Goal: Task Accomplishment & Management: Manage account settings

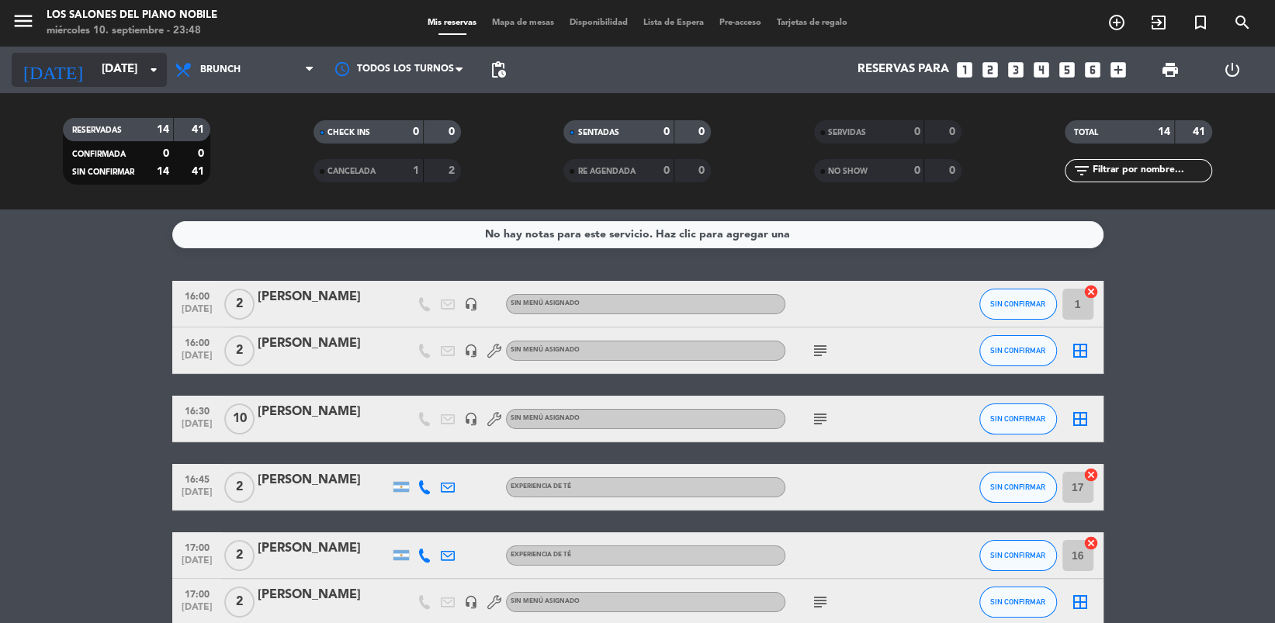
click at [94, 82] on input "[DATE]" at bounding box center [170, 69] width 153 height 29
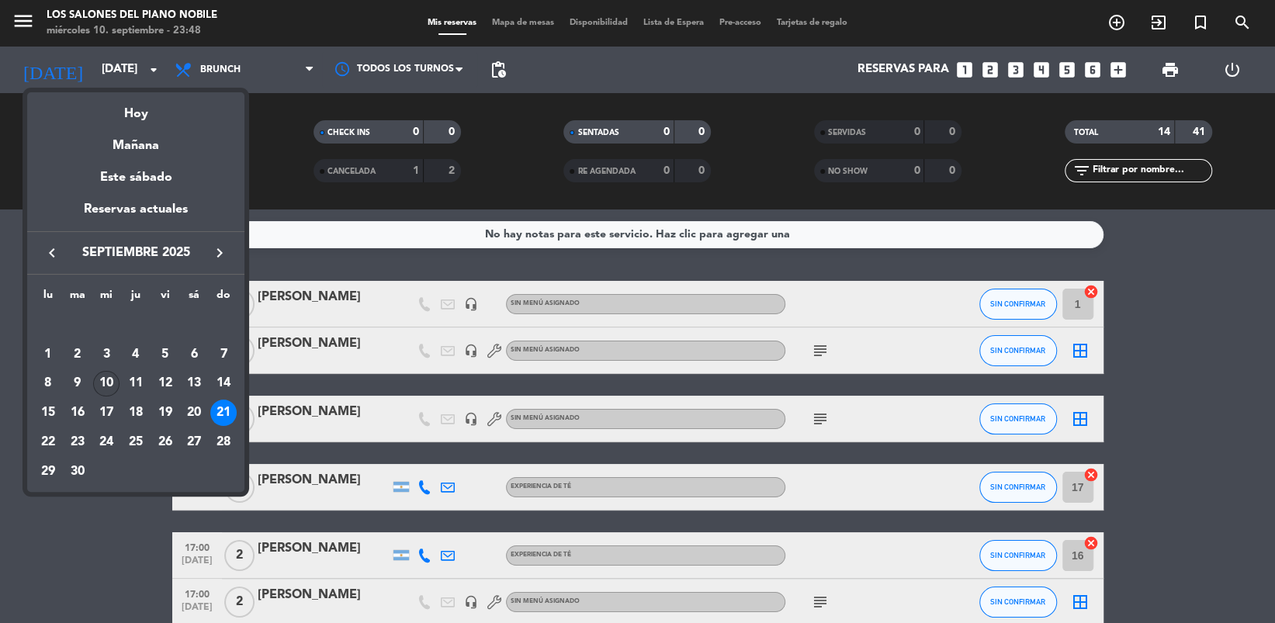
click at [109, 377] on div "10" at bounding box center [106, 384] width 26 height 26
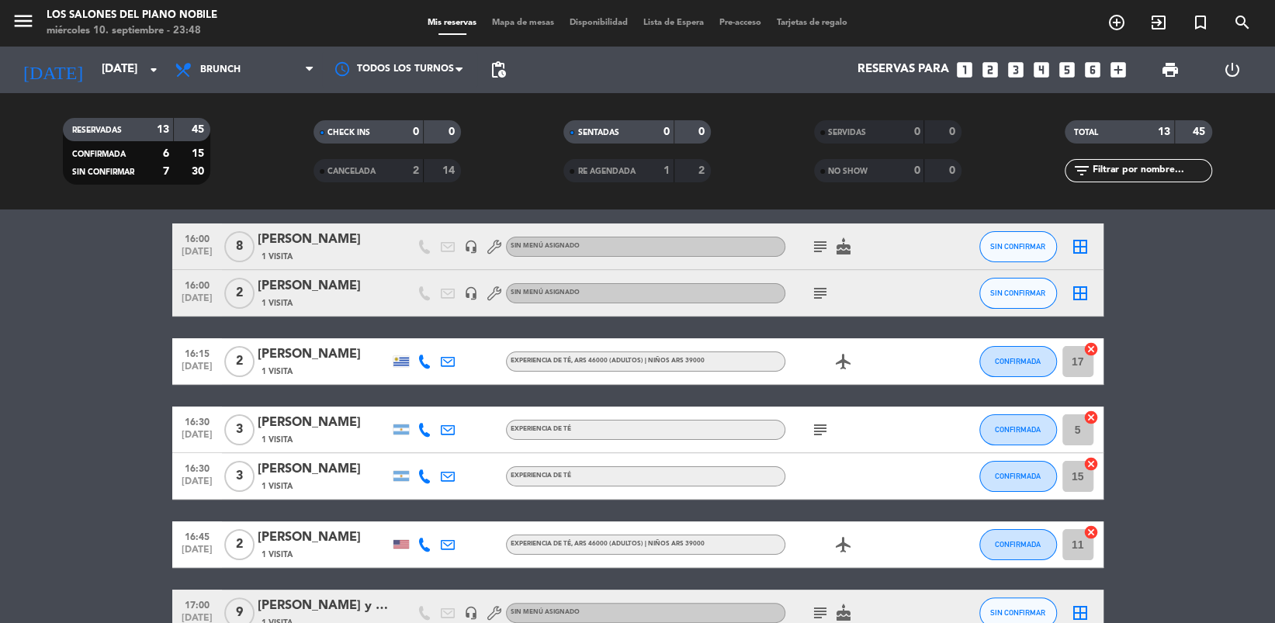
scroll to position [165, 0]
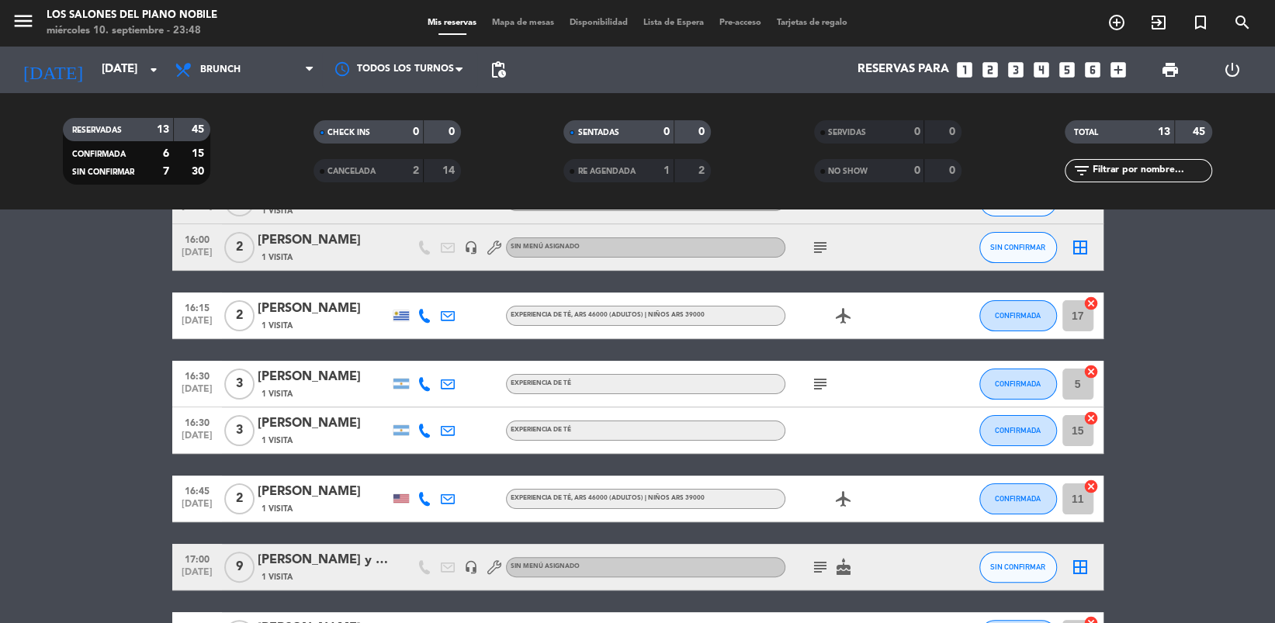
click at [92, 443] on bookings-row "16:00 [DATE] 8 [PERSON_NAME] 1 Visita headset_mic Sin menú asignado subject cak…" at bounding box center [637, 557] width 1275 height 758
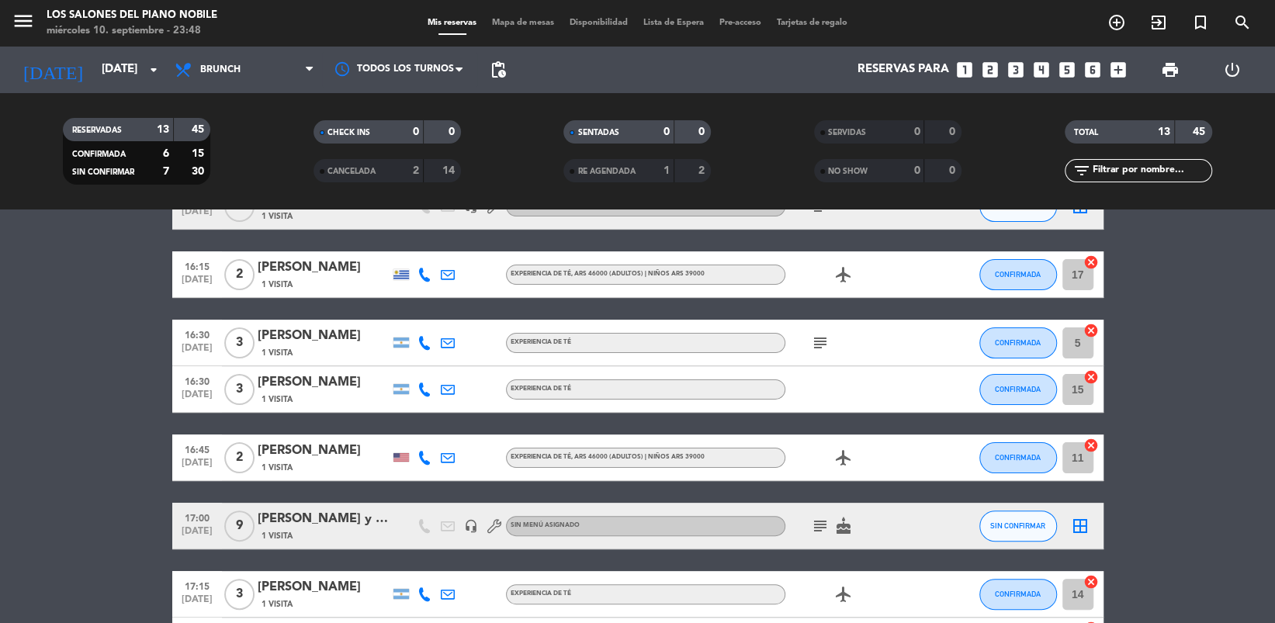
scroll to position [248, 0]
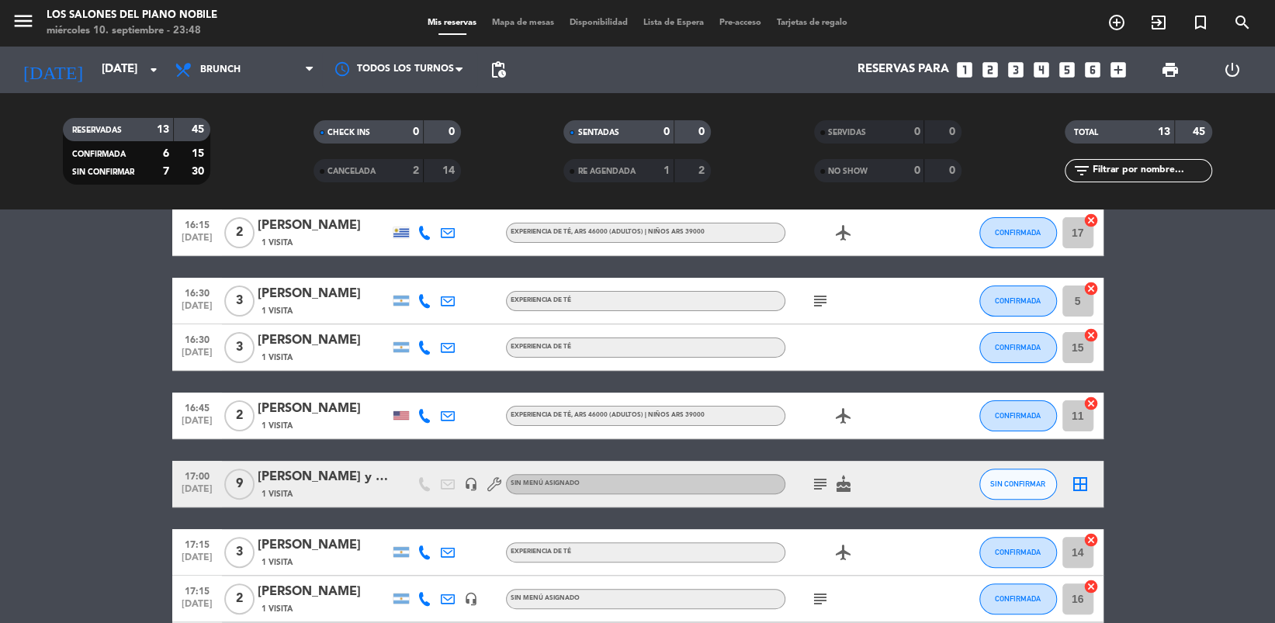
click at [442, 418] on icon at bounding box center [448, 416] width 14 height 14
click at [571, 388] on span "Copiar" at bounding box center [587, 389] width 33 height 16
click at [115, 443] on bookings-row "16:00 [DATE] 8 [PERSON_NAME] 1 Visita headset_mic Sin menú asignado subject cak…" at bounding box center [637, 474] width 1275 height 758
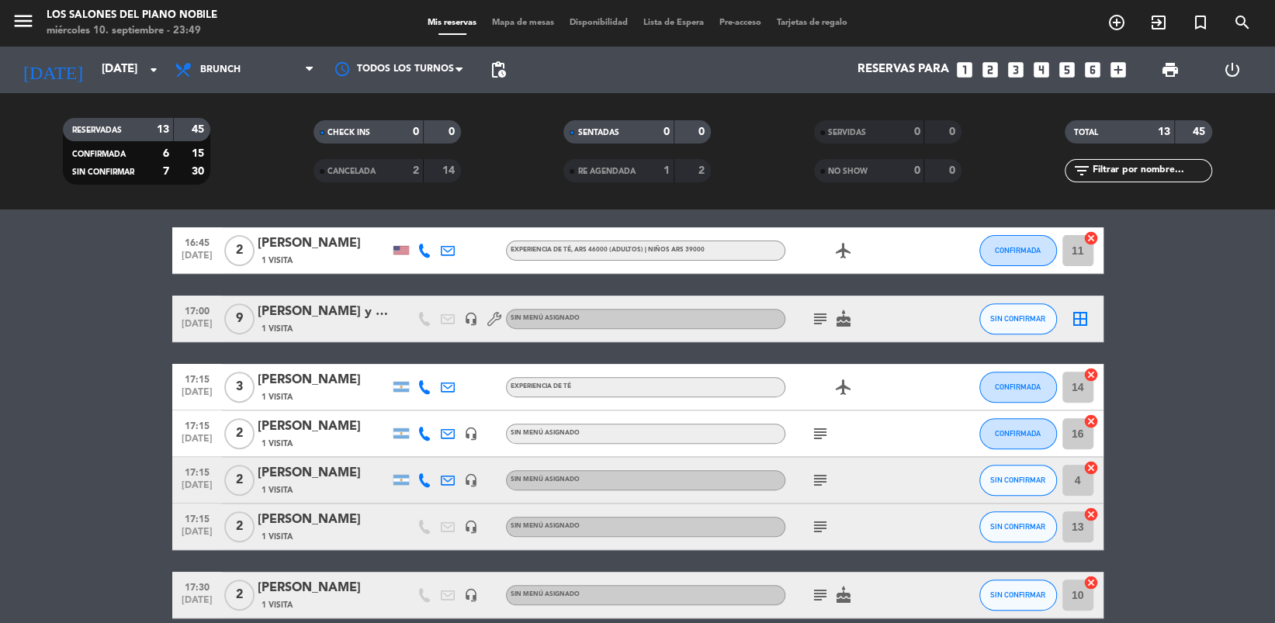
scroll to position [373, 0]
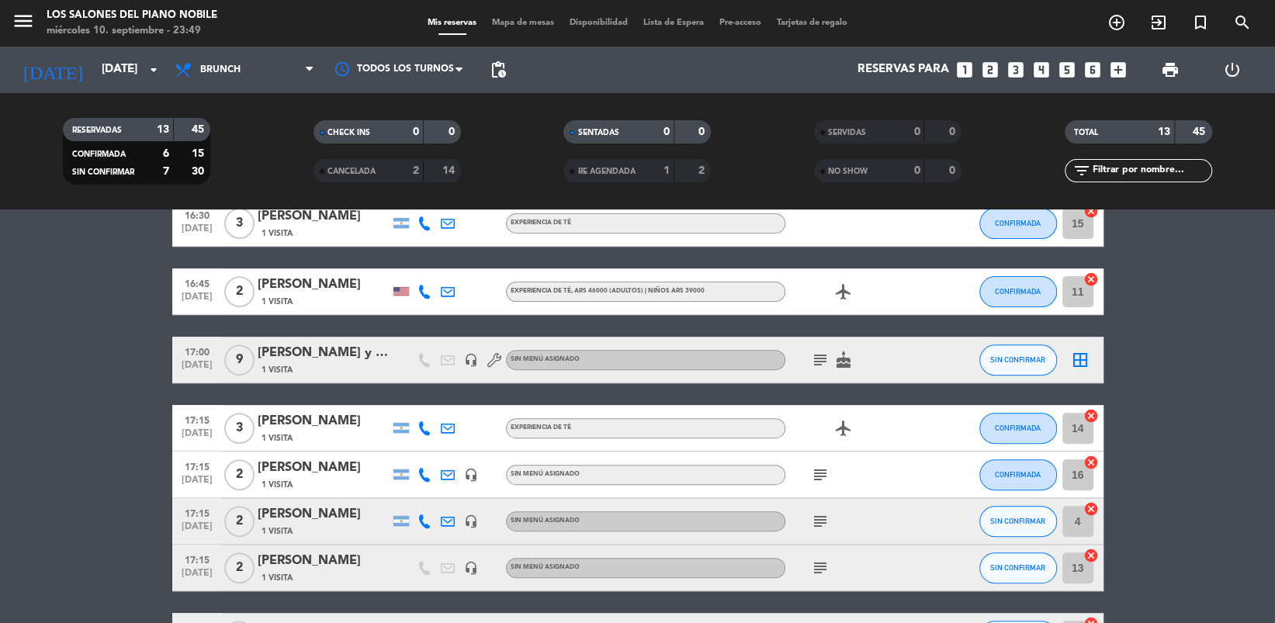
click at [350, 443] on div "[PERSON_NAME]" at bounding box center [324, 514] width 132 height 20
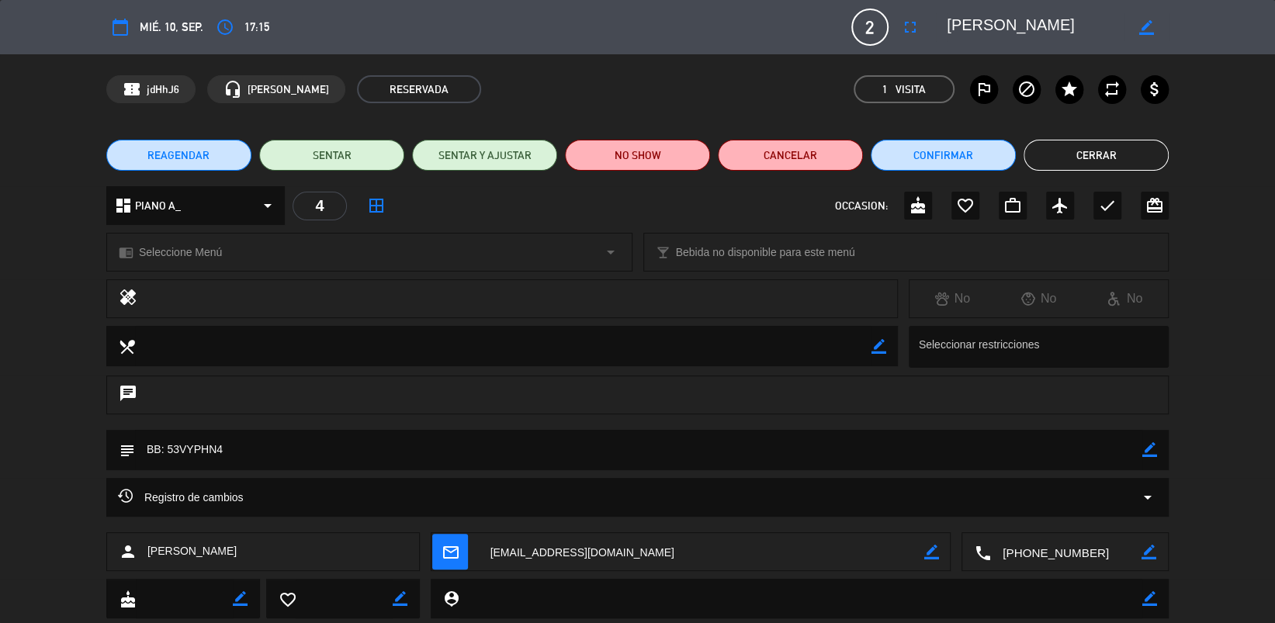
click at [955, 162] on button "Cerrar" at bounding box center [1096, 155] width 145 height 31
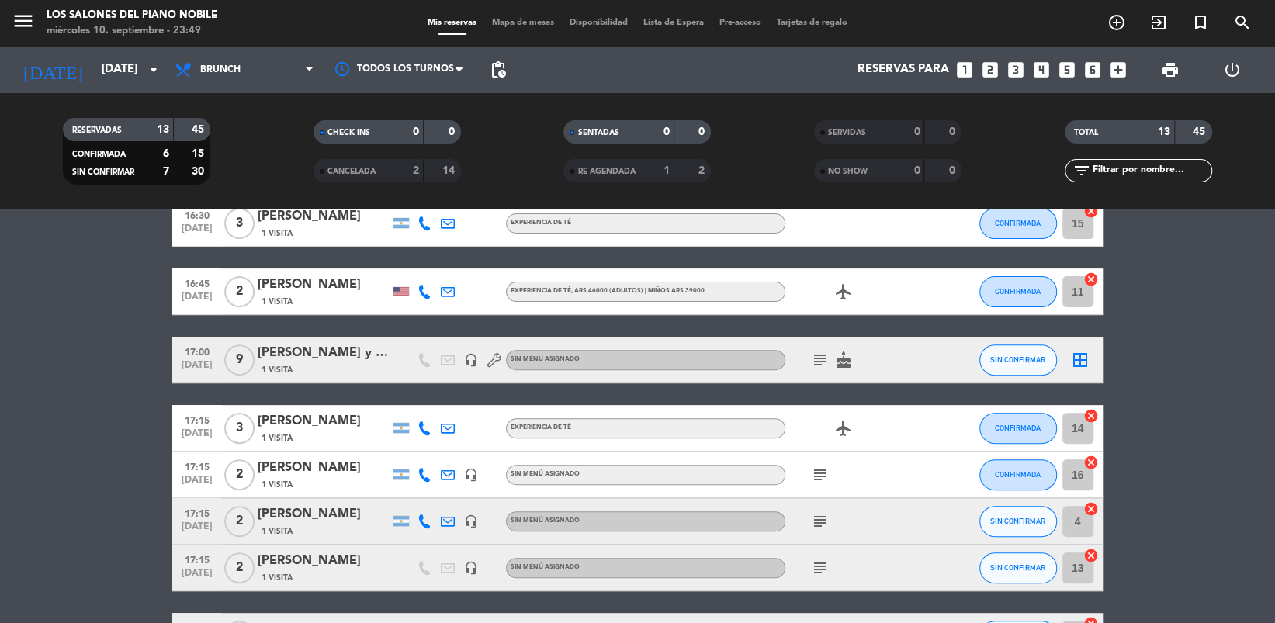
click at [448, 443] on icon at bounding box center [448, 522] width 14 height 14
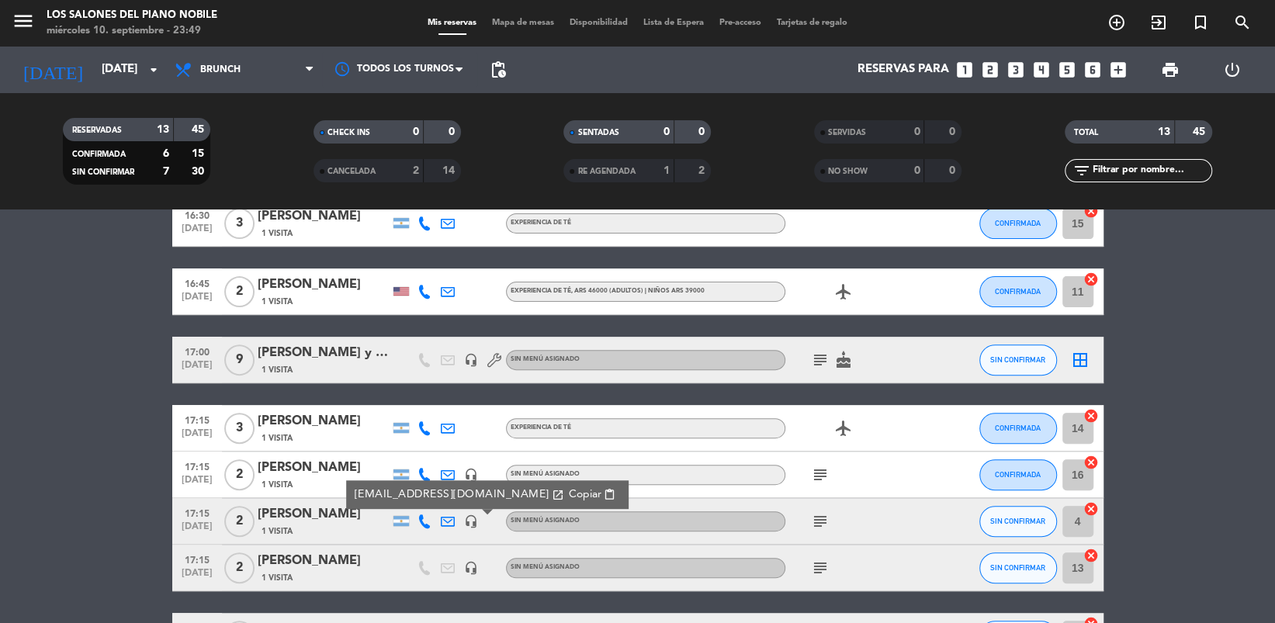
click at [568, 443] on span "Copiar" at bounding box center [584, 495] width 33 height 16
click at [81, 420] on bookings-row "16:00 [DATE] 8 [PERSON_NAME] 1 Visita headset_mic Sin menú asignado subject cak…" at bounding box center [637, 350] width 1275 height 758
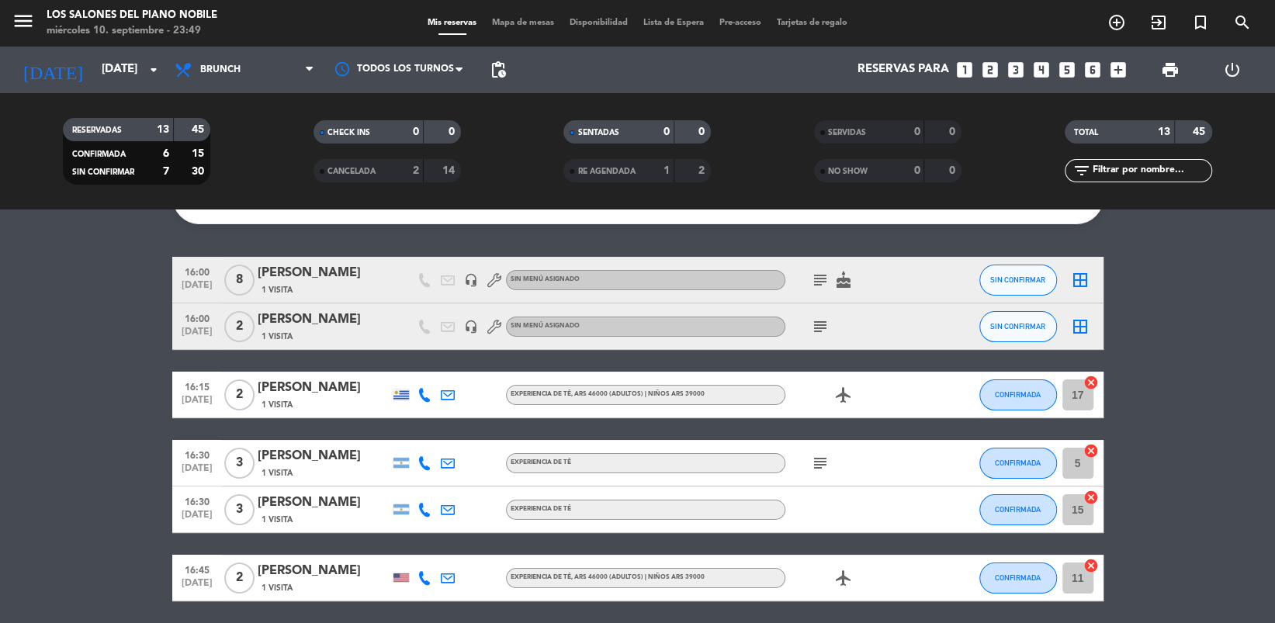
scroll to position [82, 0]
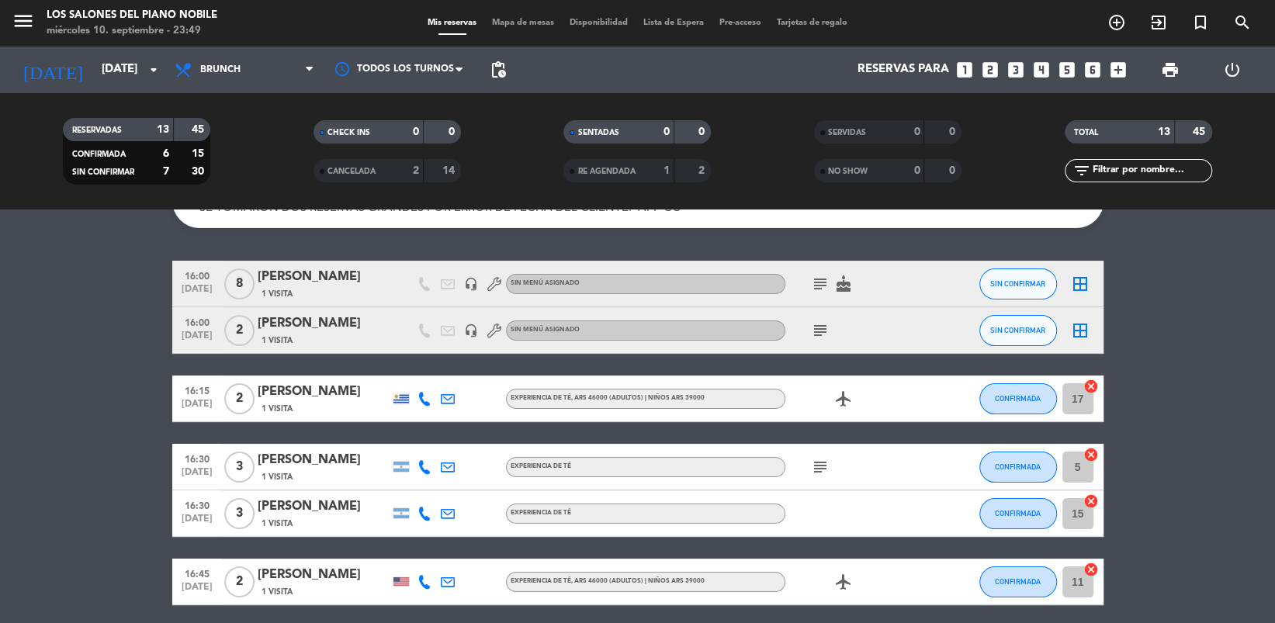
click at [441, 443] on icon at bounding box center [448, 467] width 14 height 14
click at [593, 435] on span "content_paste" at bounding box center [599, 441] width 12 height 12
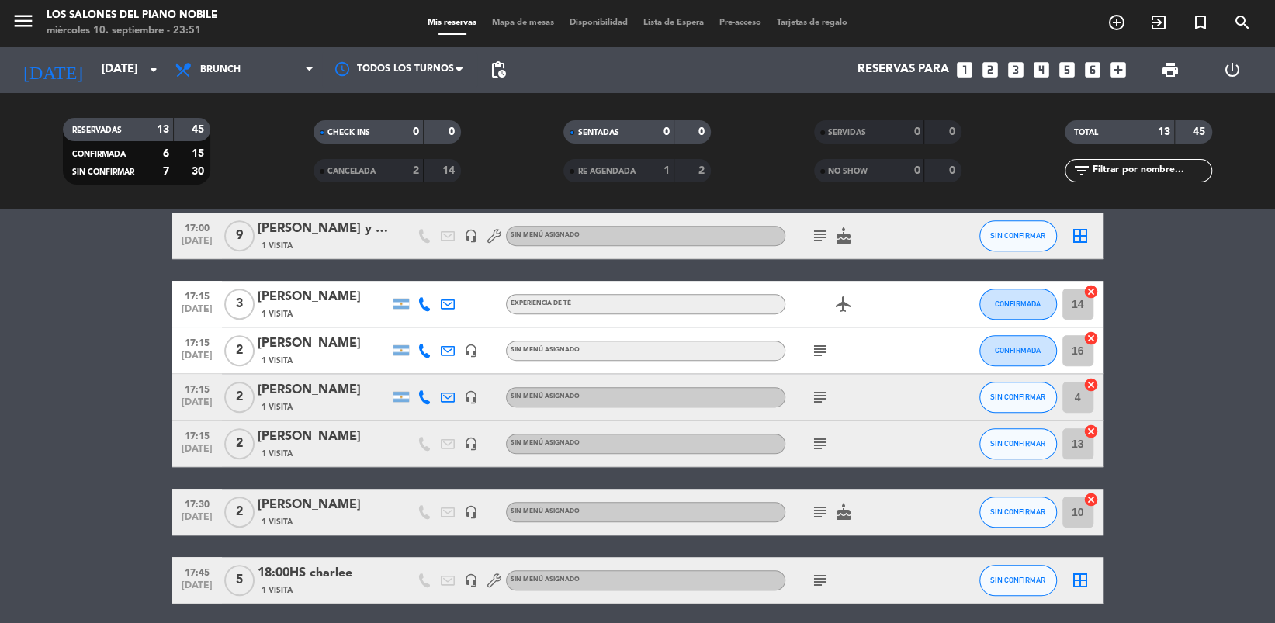
scroll to position [555, 0]
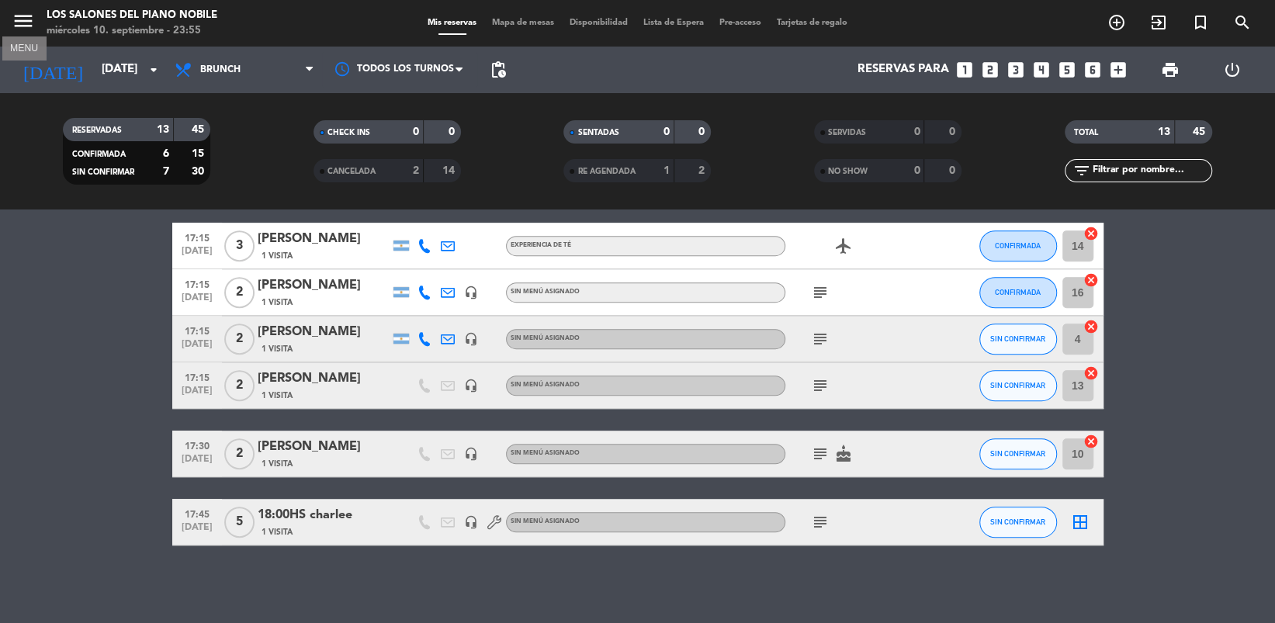
click at [32, 19] on icon "menu" at bounding box center [23, 20] width 23 height 23
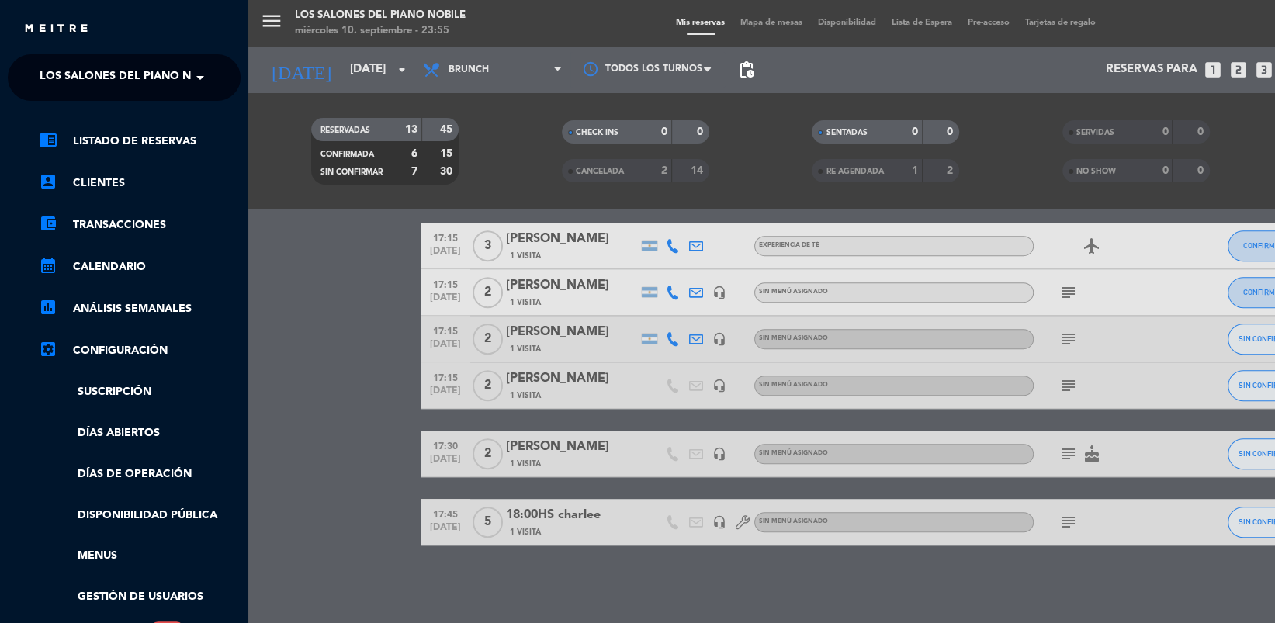
click at [123, 75] on span "Los Salones del Piano Nobile" at bounding box center [132, 77] width 184 height 33
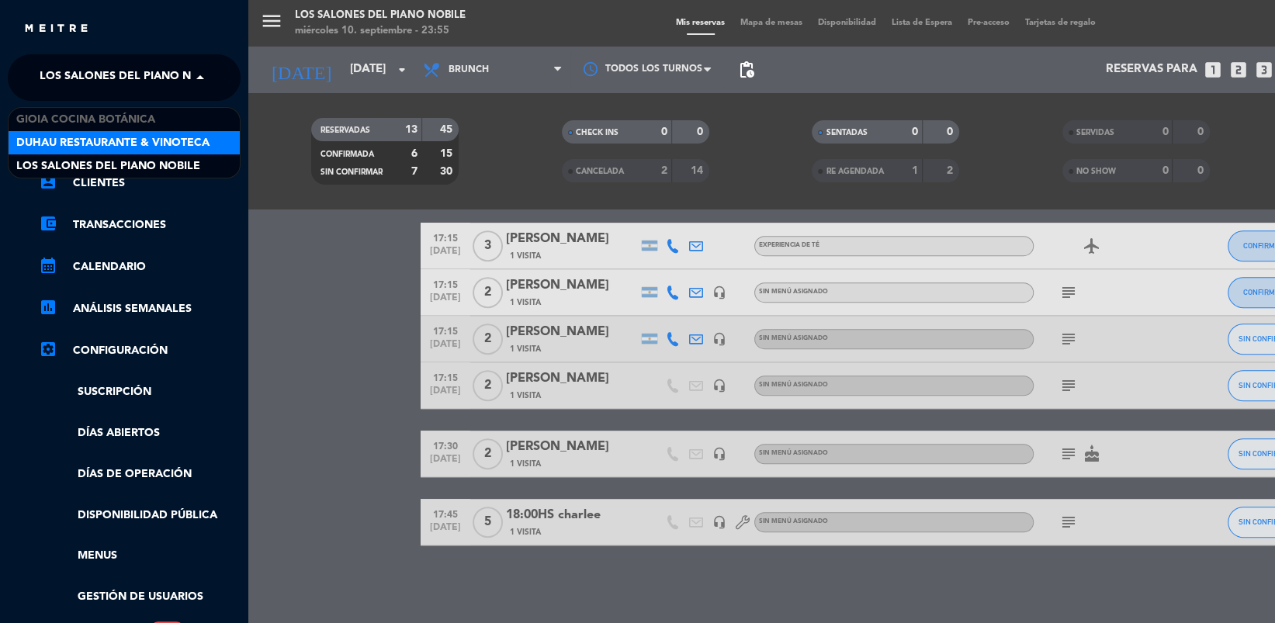
click at [121, 133] on div "Duhau Restaurante & Vinoteca" at bounding box center [124, 142] width 231 height 23
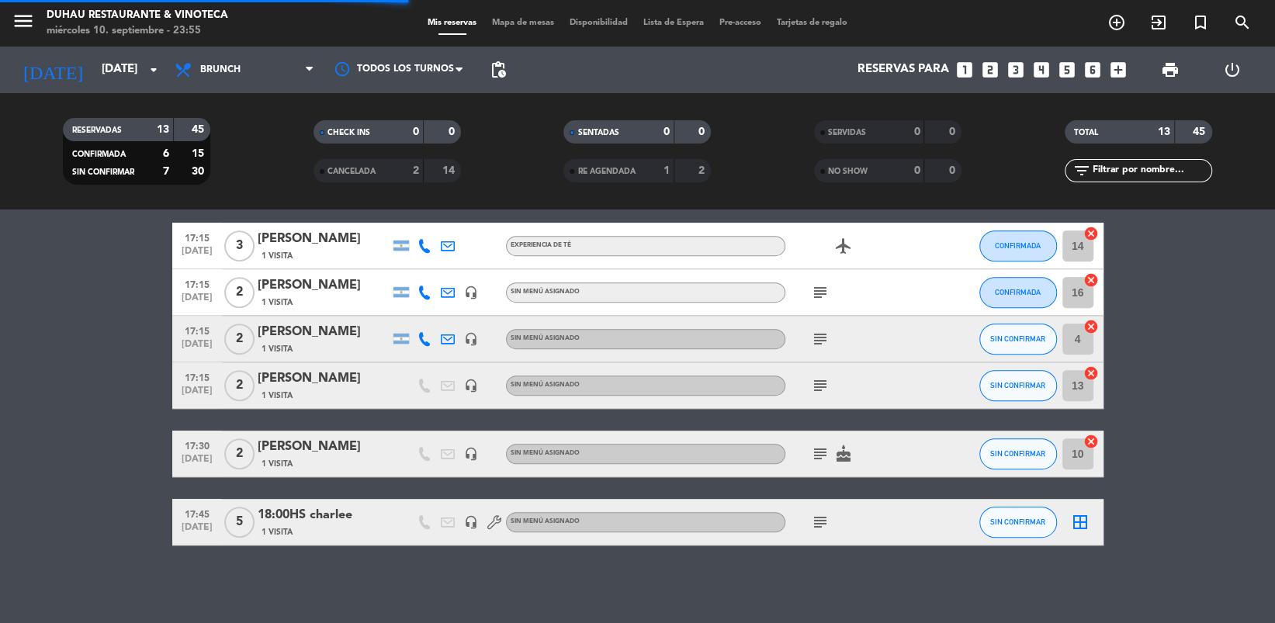
scroll to position [0, 0]
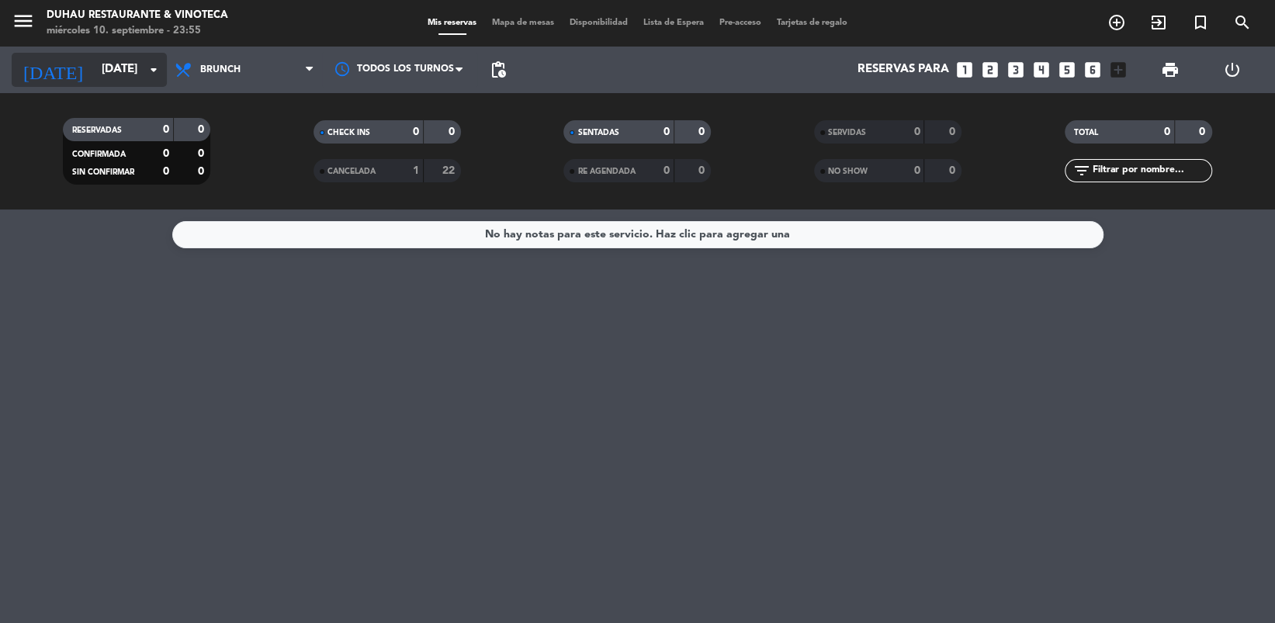
click at [138, 79] on input "[DATE]" at bounding box center [170, 69] width 153 height 29
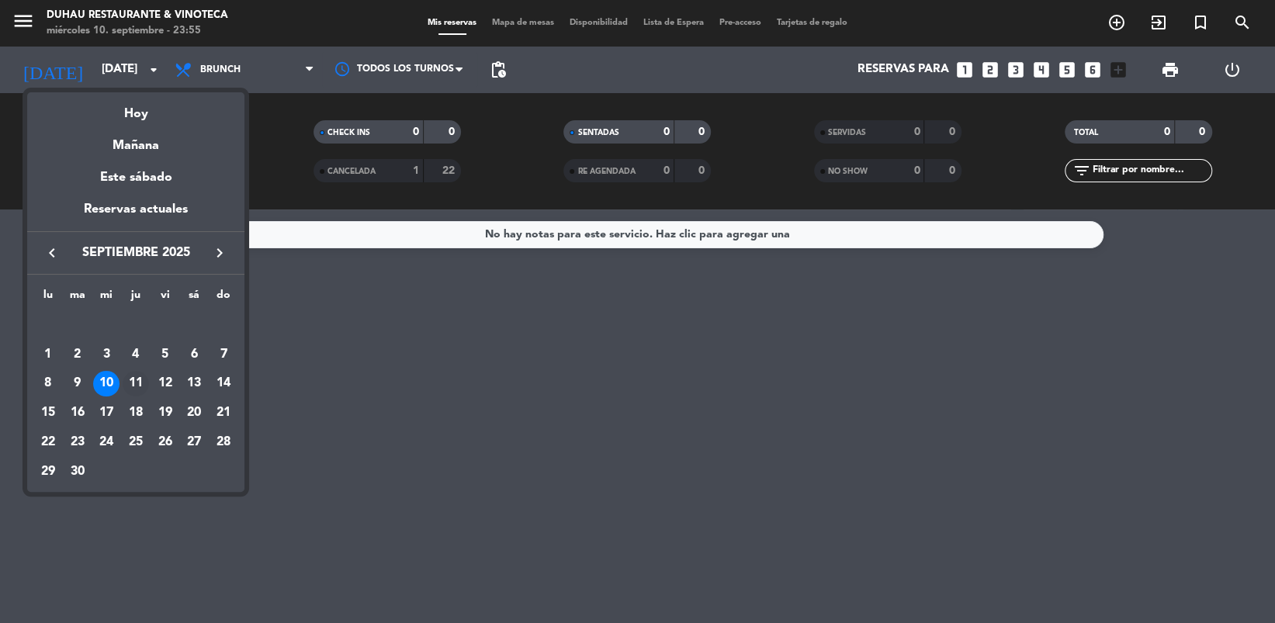
click at [140, 377] on div "11" at bounding box center [136, 384] width 26 height 26
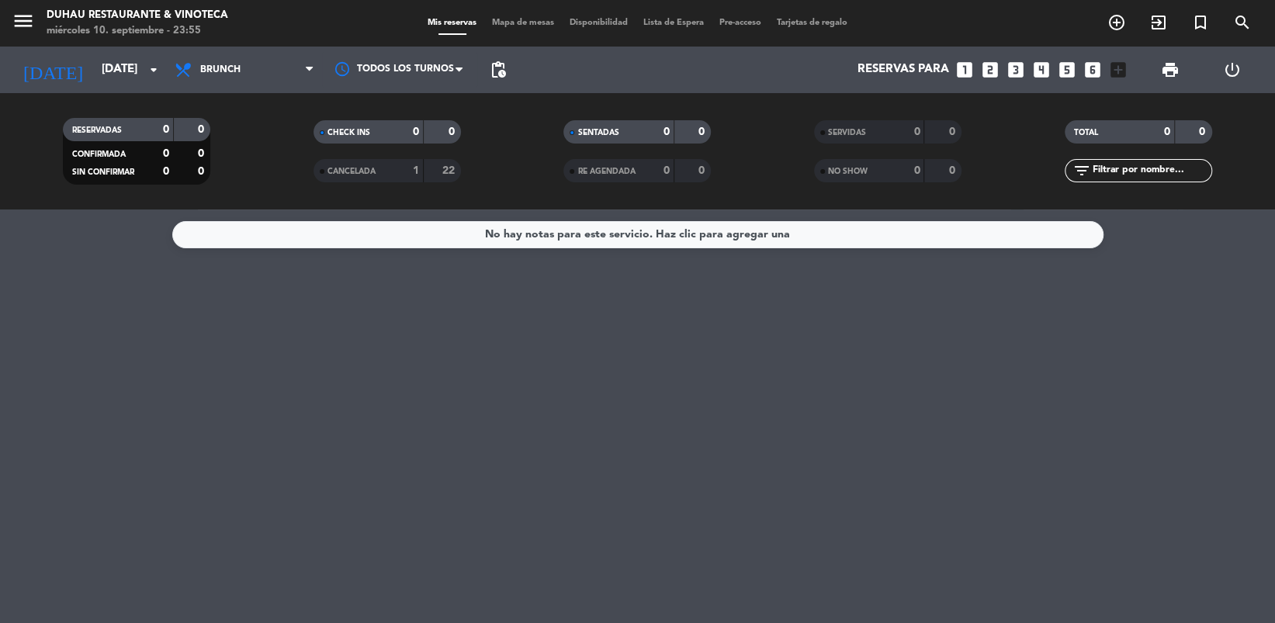
type input "[DEMOGRAPHIC_DATA][DATE]"
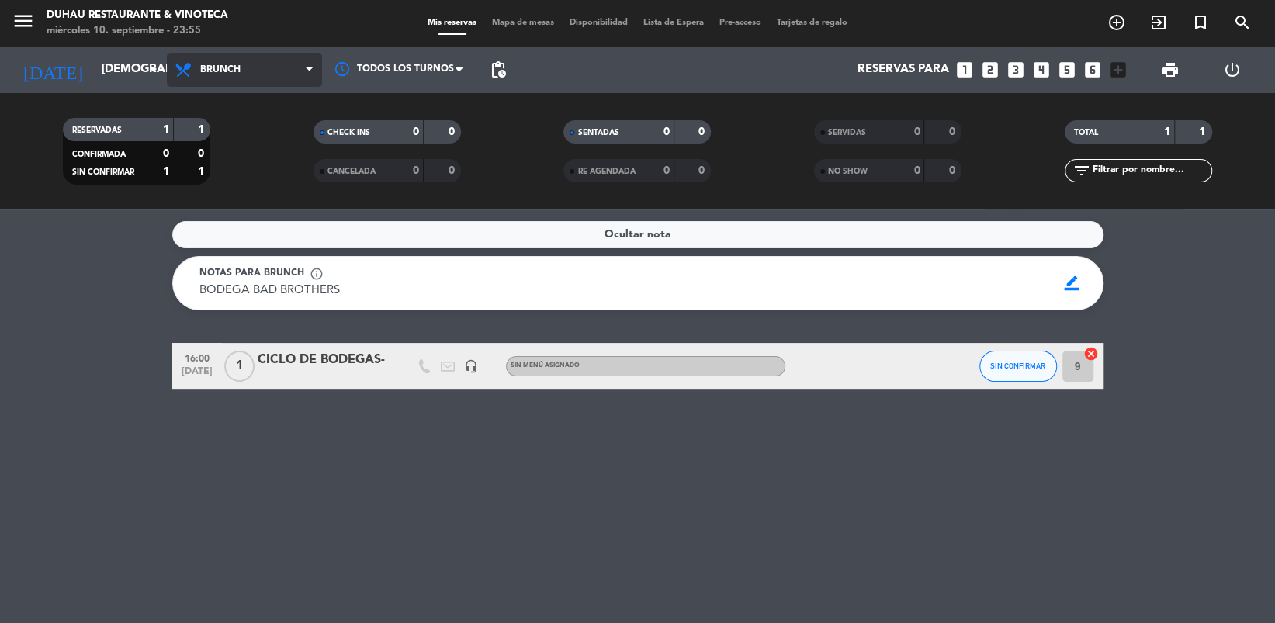
click at [209, 66] on span "Brunch" at bounding box center [220, 69] width 40 height 11
click at [232, 245] on ng-component "menu [PERSON_NAME] Restaurante & Vinoteca [DATE] 10. septiembre - 23:56 Mis res…" at bounding box center [637, 311] width 1275 height 623
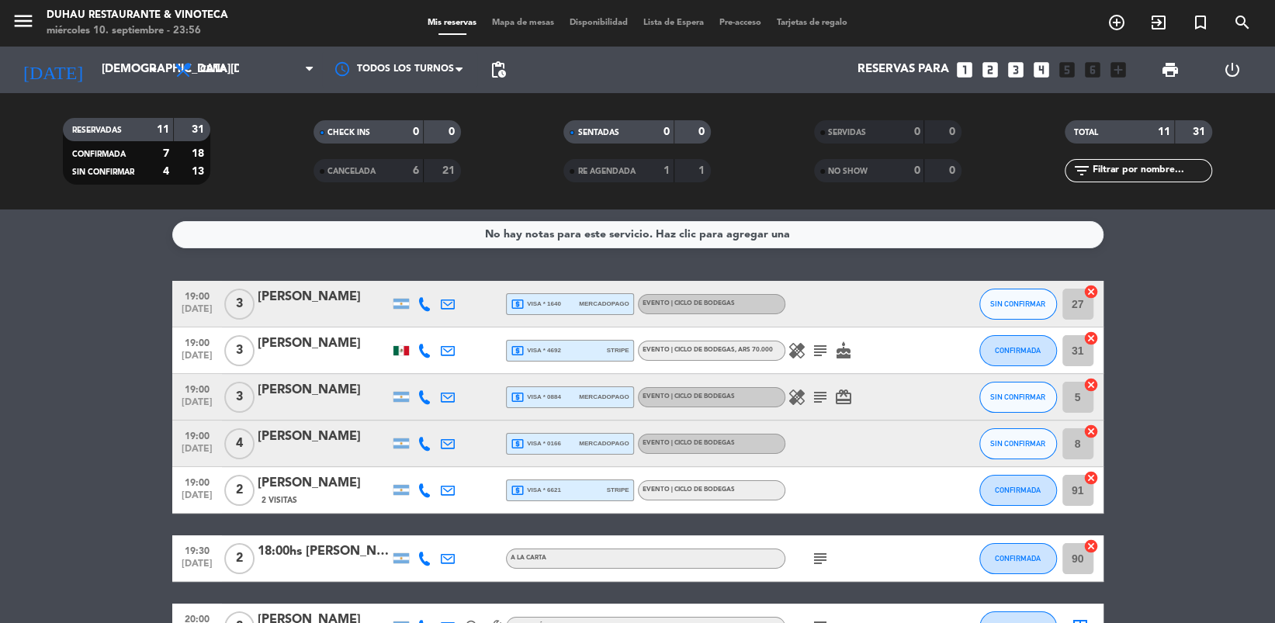
click at [823, 348] on icon "subject" at bounding box center [820, 351] width 19 height 19
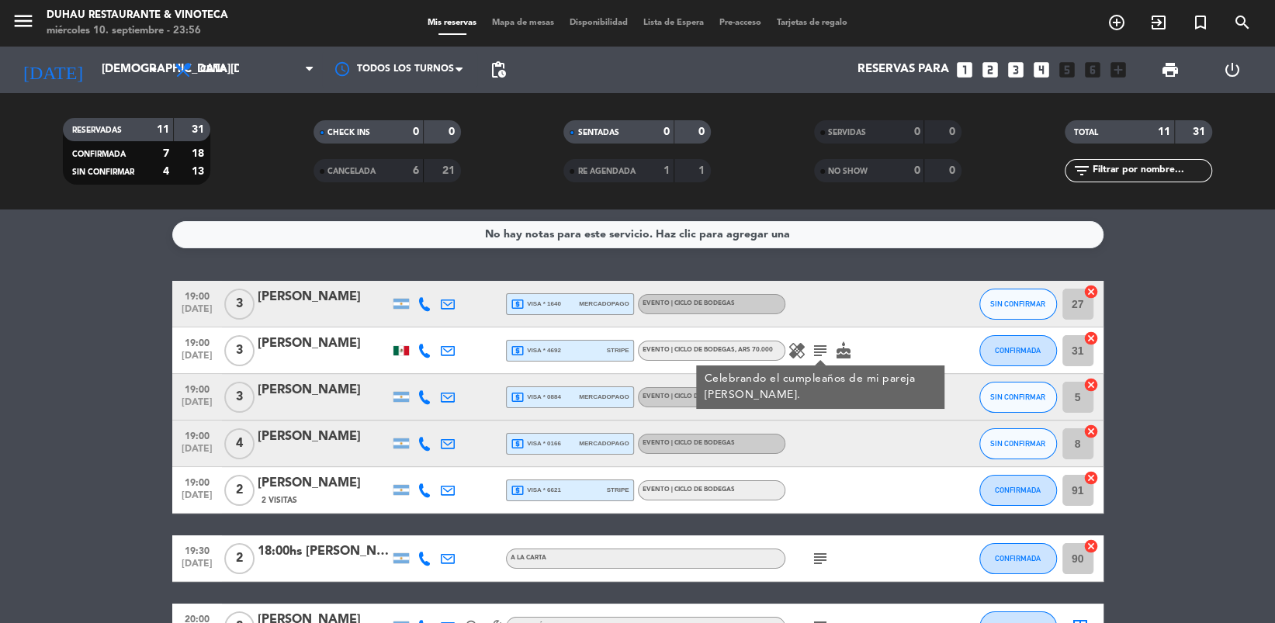
click at [823, 348] on icon "subject" at bounding box center [820, 351] width 19 height 19
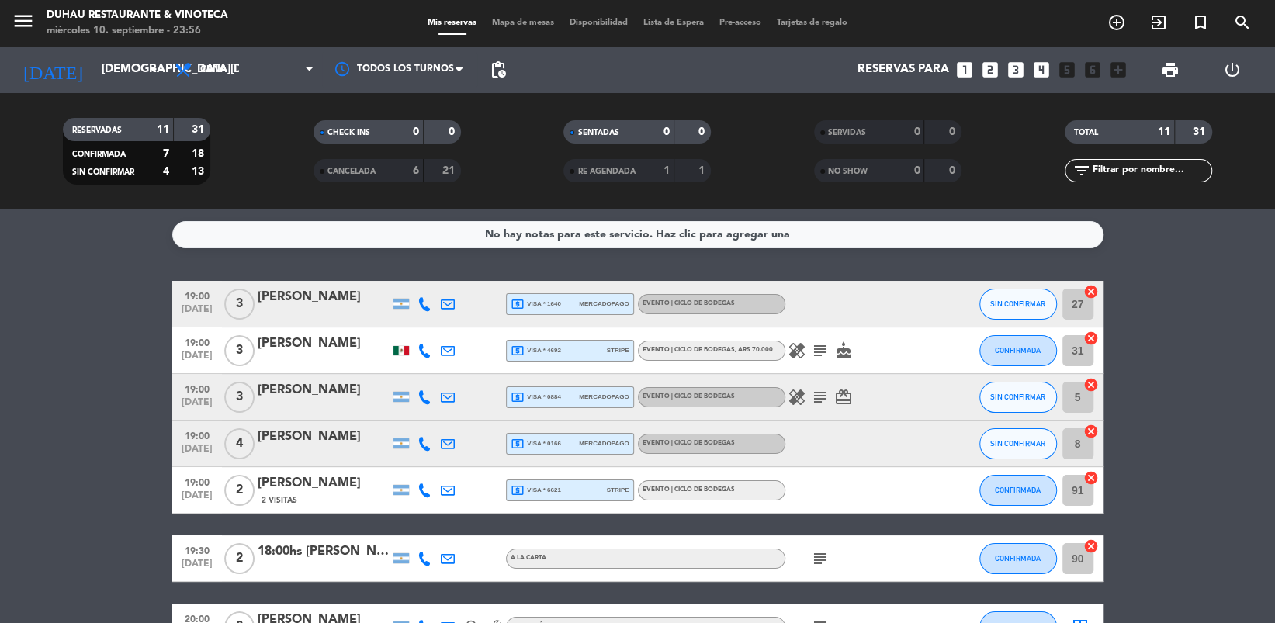
click at [823, 391] on icon "subject" at bounding box center [820, 397] width 19 height 19
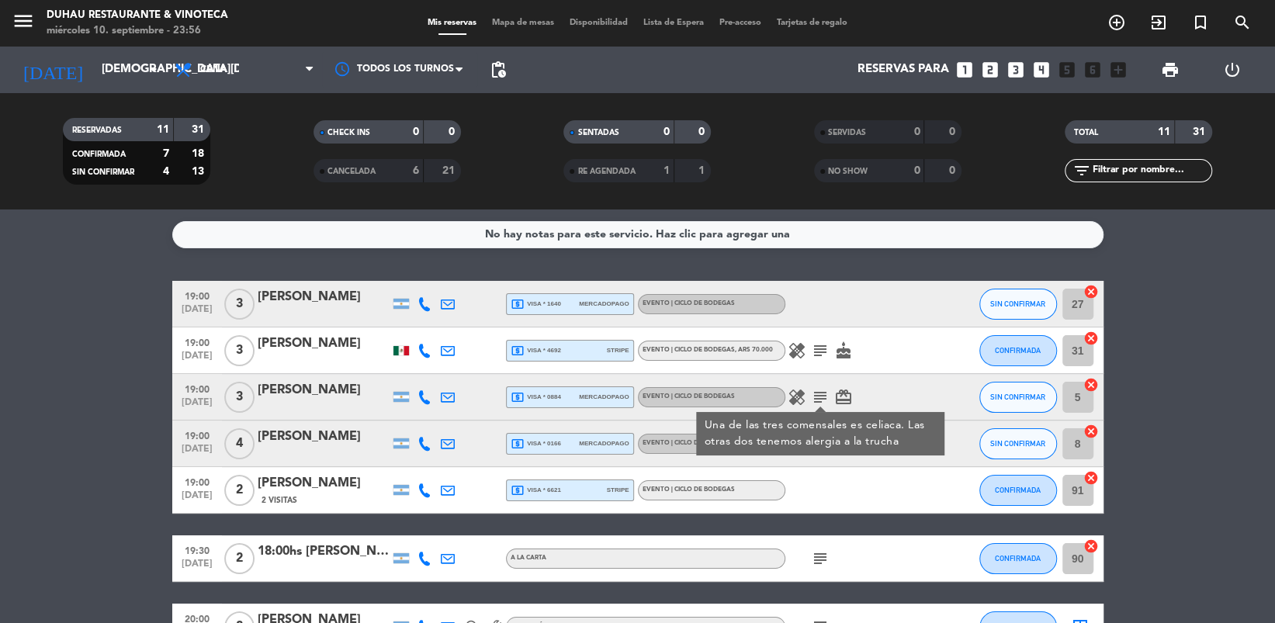
click at [823, 391] on icon "subject" at bounding box center [820, 397] width 19 height 19
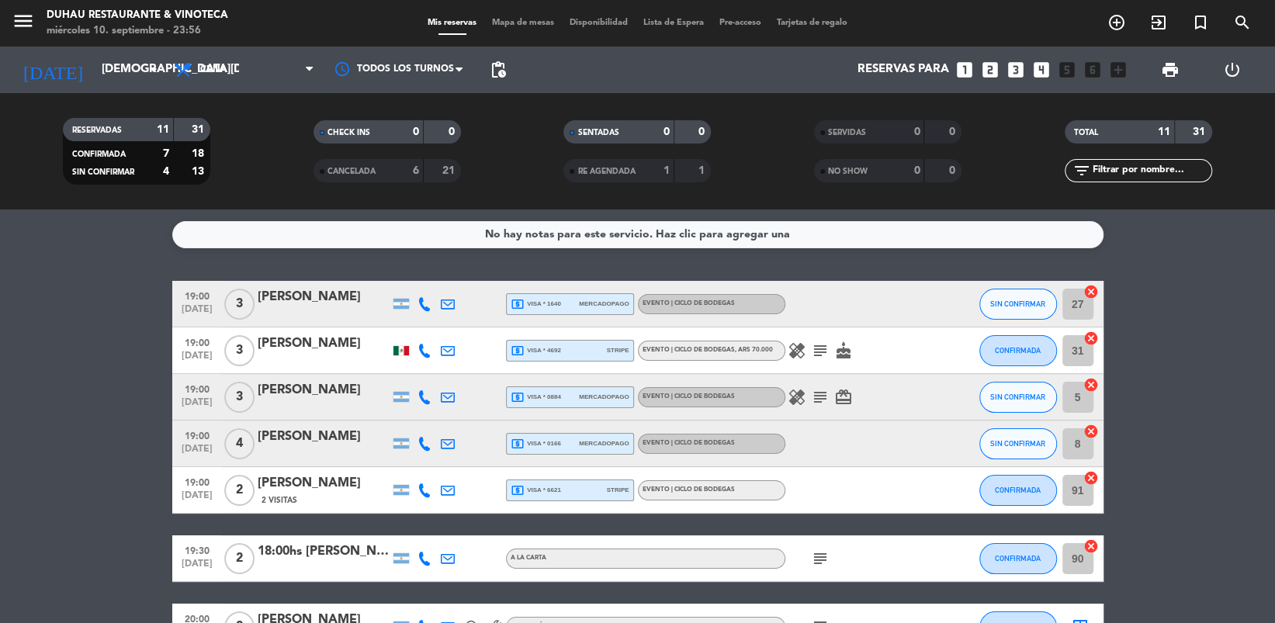
click at [803, 391] on icon "healing" at bounding box center [797, 397] width 19 height 19
click at [796, 353] on icon "healing" at bounding box center [797, 351] width 19 height 19
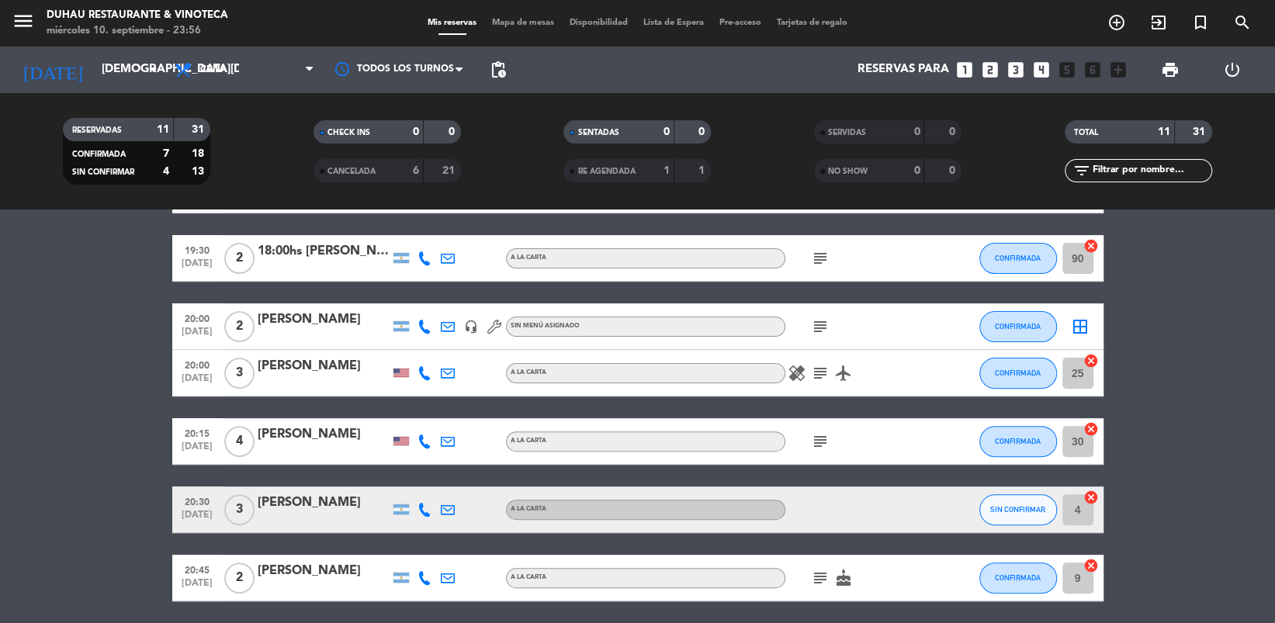
scroll to position [310, 0]
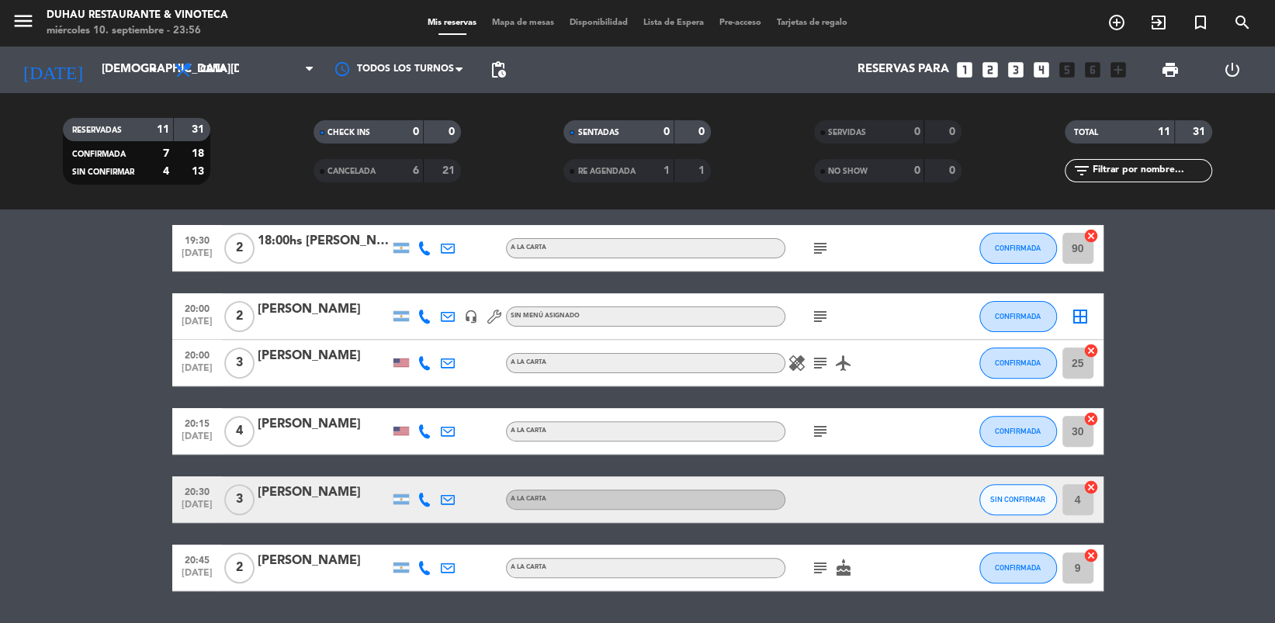
click at [811, 243] on icon "subject" at bounding box center [820, 248] width 19 height 19
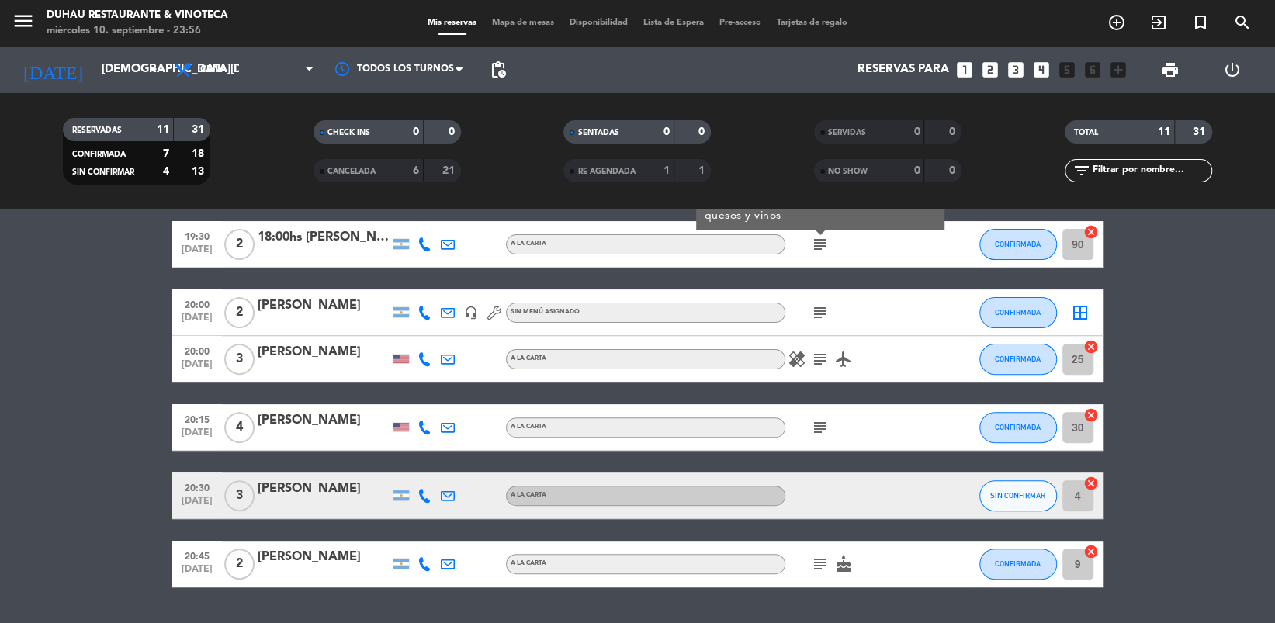
scroll to position [317, 0]
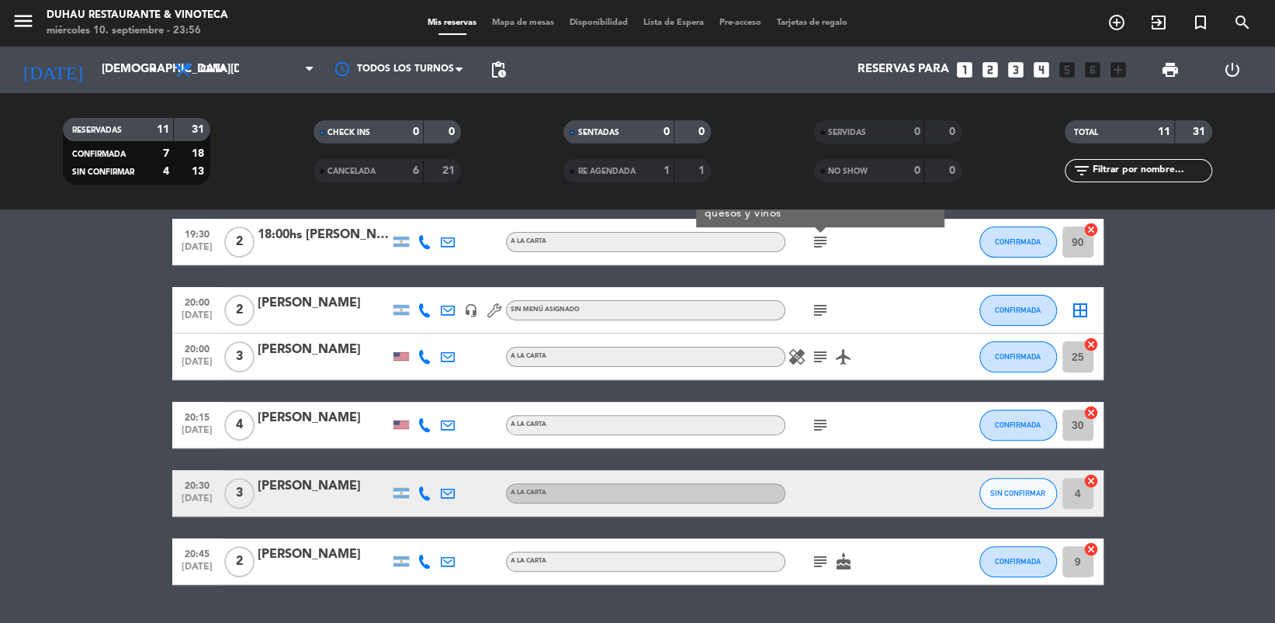
click at [820, 306] on icon "subject" at bounding box center [820, 310] width 19 height 19
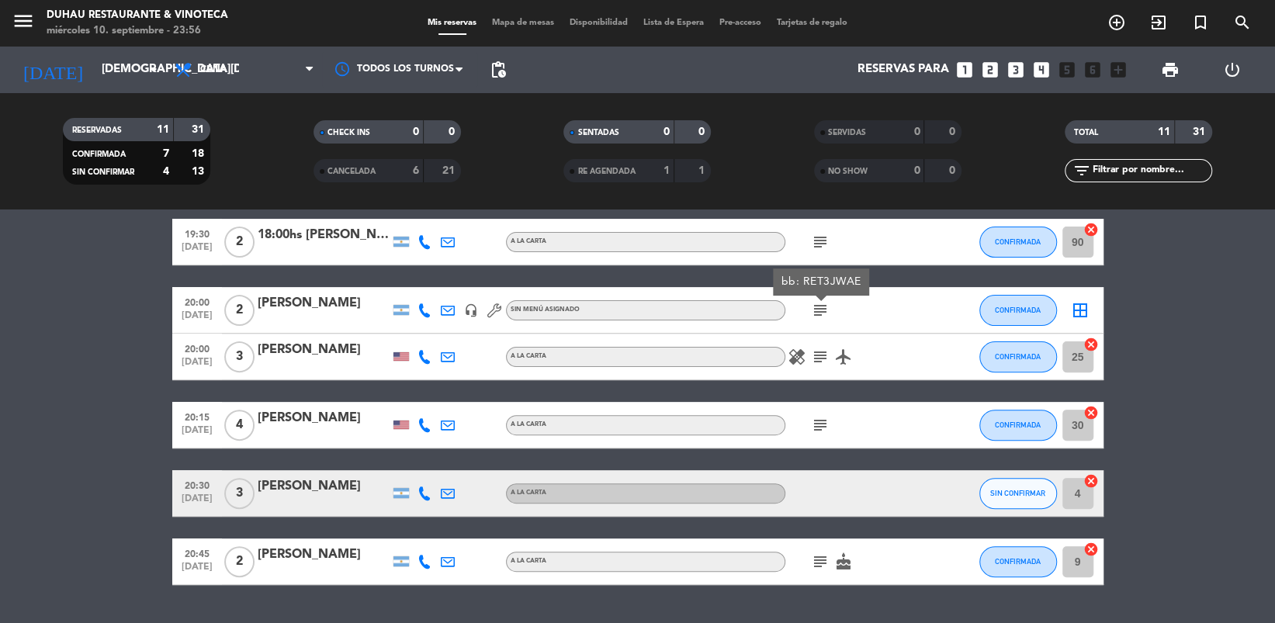
click at [825, 353] on icon "subject" at bounding box center [820, 357] width 19 height 19
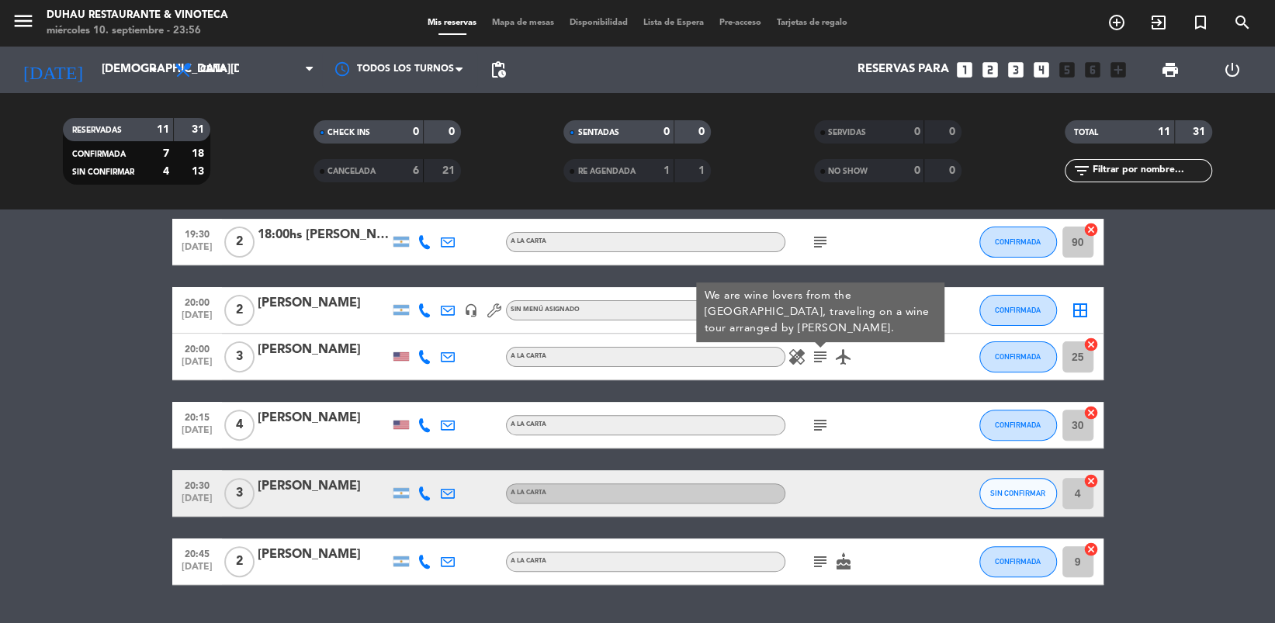
click at [821, 432] on icon "subject" at bounding box center [820, 425] width 19 height 19
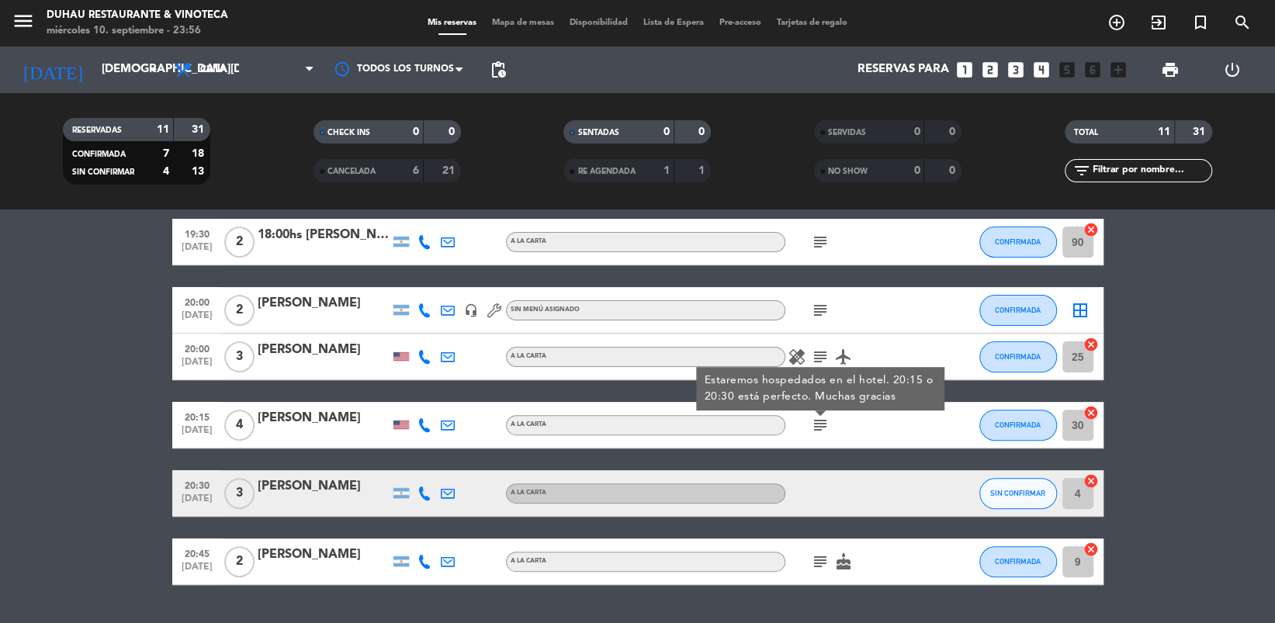
click at [822, 443] on icon "subject" at bounding box center [820, 562] width 19 height 19
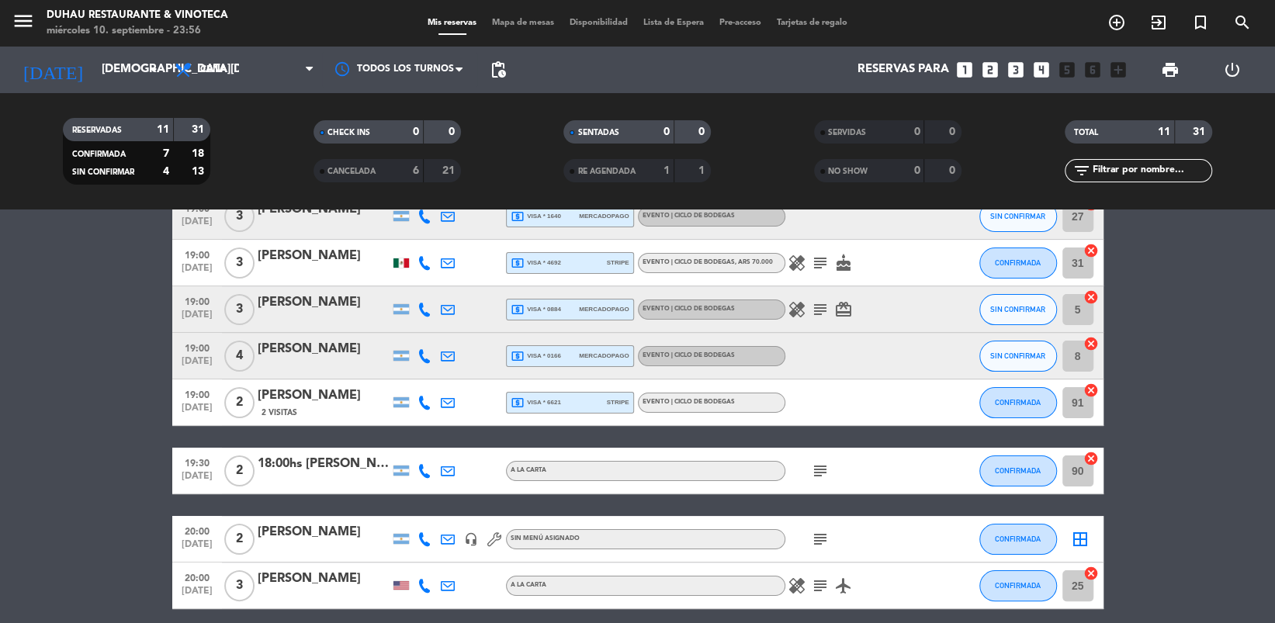
scroll to position [0, 0]
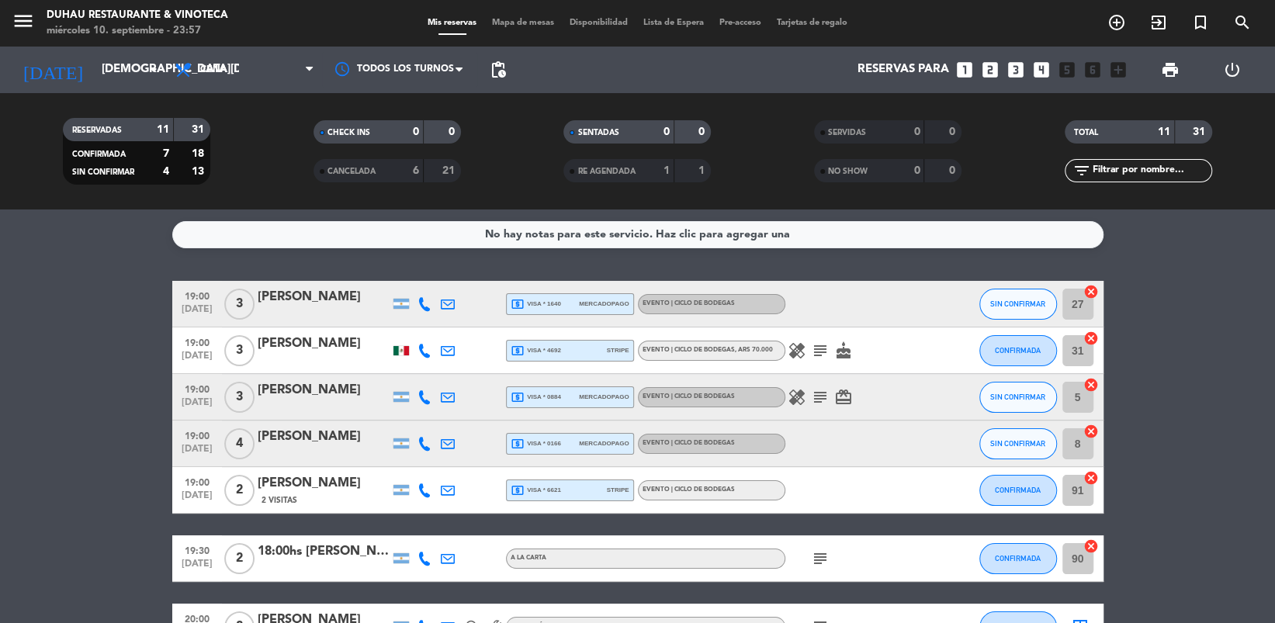
click at [801, 350] on icon "healing" at bounding box center [797, 351] width 19 height 19
click at [127, 78] on input "[DEMOGRAPHIC_DATA][DATE]" at bounding box center [170, 69] width 153 height 29
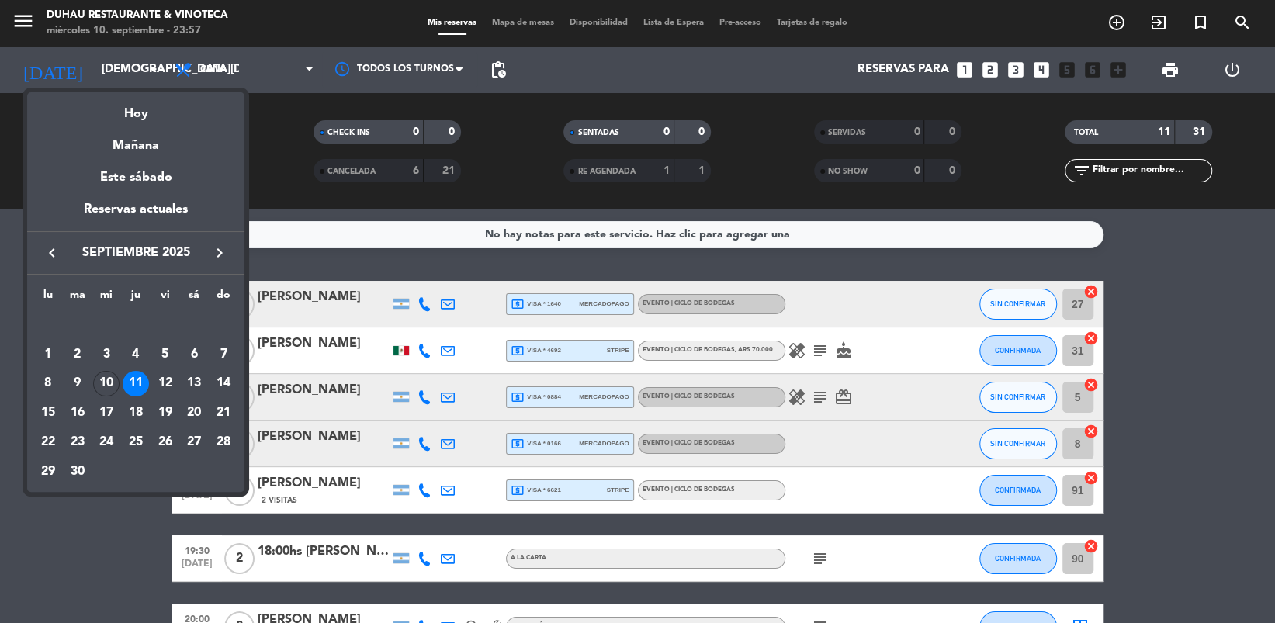
click at [19, 17] on div at bounding box center [637, 311] width 1275 height 623
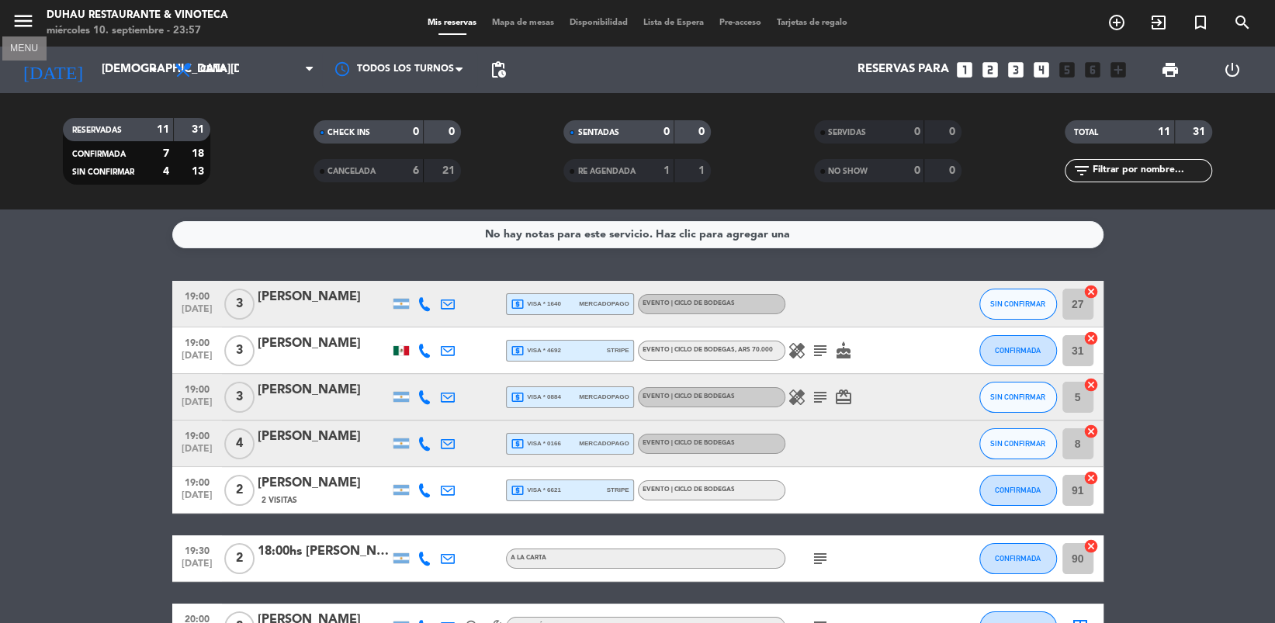
click at [19, 17] on icon "menu" at bounding box center [23, 20] width 23 height 23
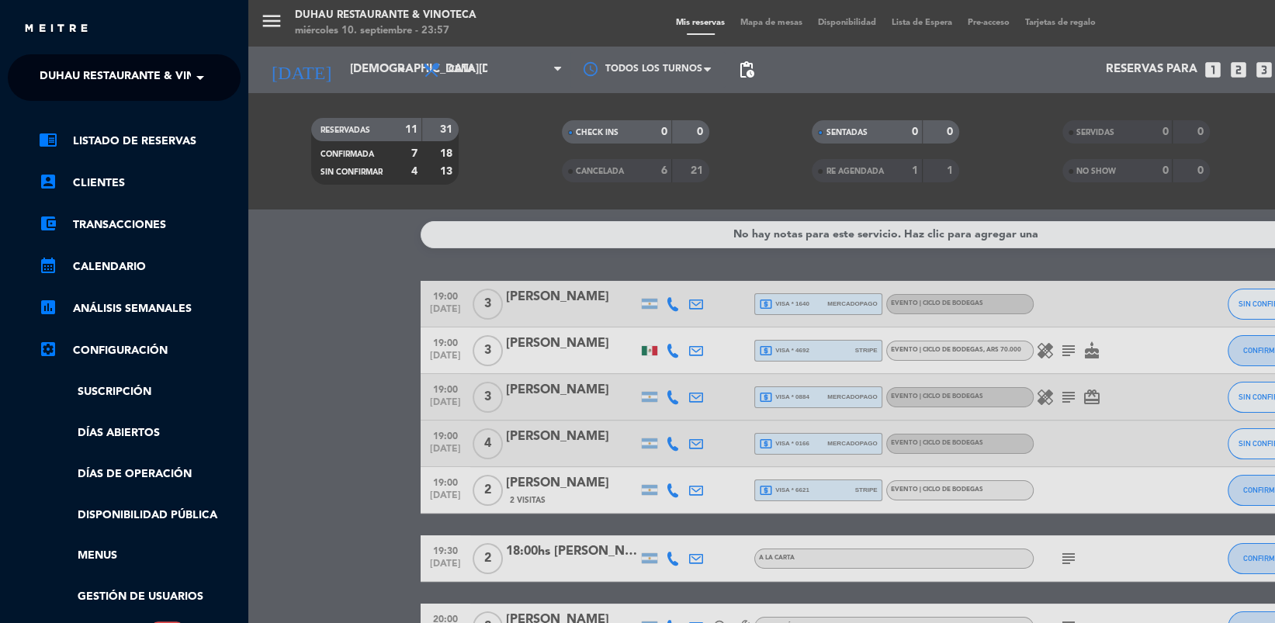
click at [82, 85] on span "Duhau Restaurante & Vinoteca" at bounding box center [136, 77] width 193 height 33
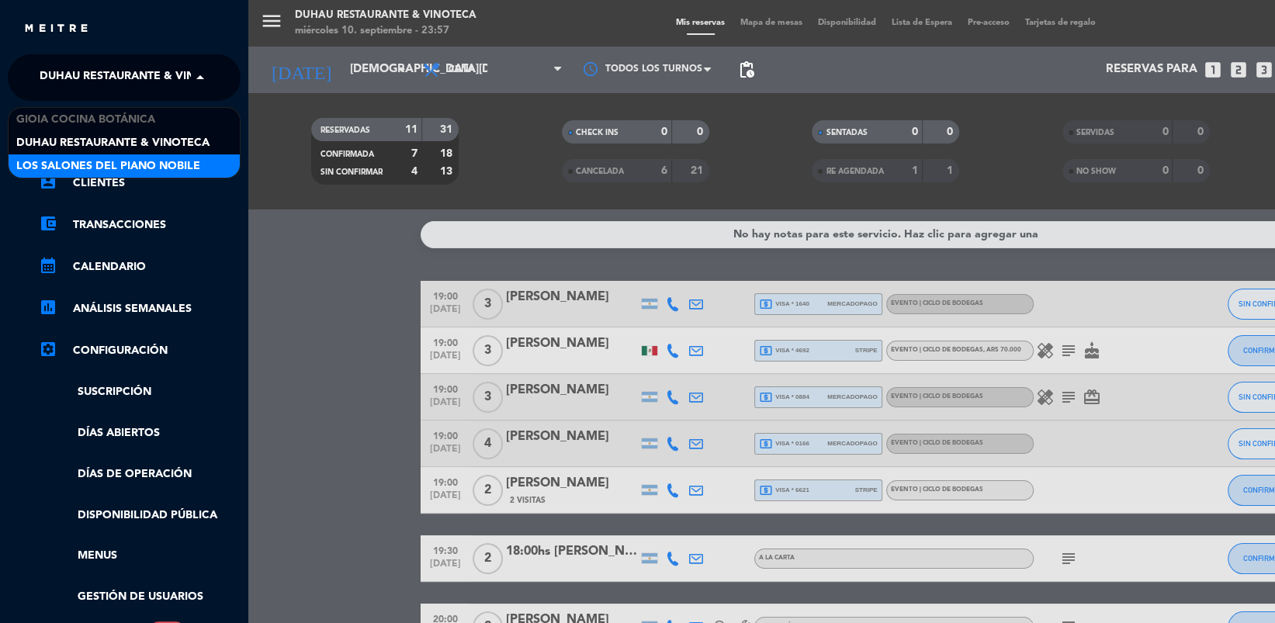
click at [80, 158] on span "Los Salones del Piano Nobile" at bounding box center [108, 167] width 184 height 18
